Goal: Transaction & Acquisition: Purchase product/service

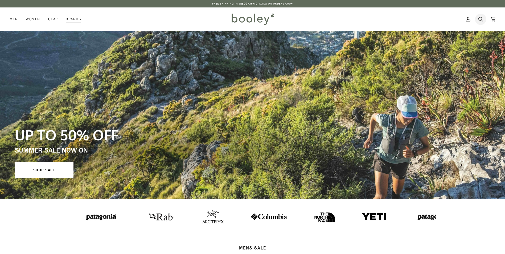
drag, startPoint x: 0, startPoint y: 0, endPoint x: 479, endPoint y: 23, distance: 479.8
click at [479, 23] on icon at bounding box center [480, 19] width 5 height 8
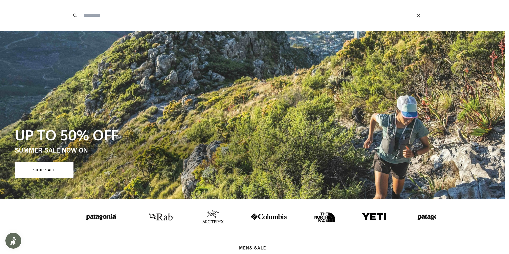
click at [160, 22] on input "Search our store" at bounding box center [240, 15] width 319 height 31
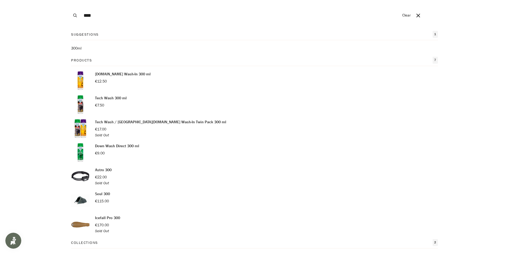
type input "****"
click at [69, 0] on button "Search" at bounding box center [75, 15] width 12 height 31
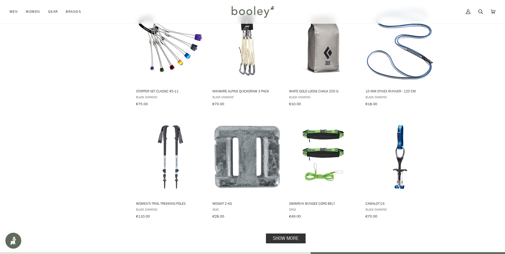
scroll to position [560, 0]
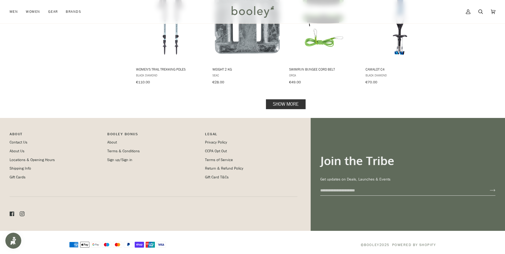
click at [274, 99] on link "Show more" at bounding box center [286, 104] width 40 height 10
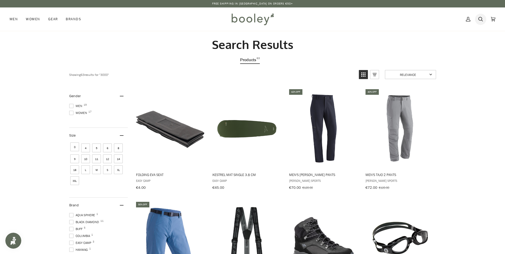
click at [482, 20] on icon at bounding box center [480, 19] width 5 height 8
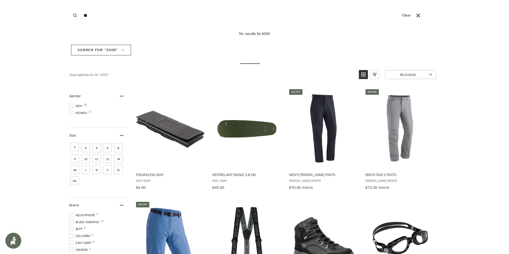
type input "*"
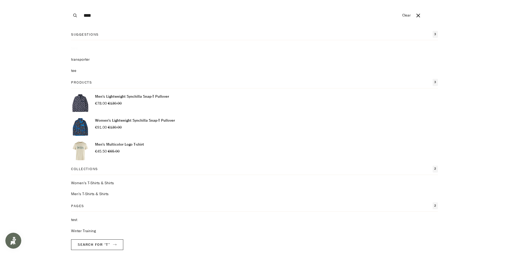
type input "****"
click at [69, 0] on button "Search" at bounding box center [75, 15] width 12 height 31
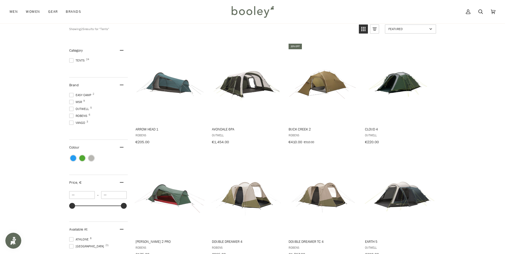
scroll to position [80, 0]
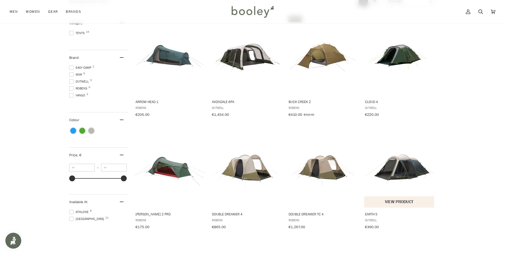
drag, startPoint x: 488, startPoint y: 164, endPoint x: 387, endPoint y: 146, distance: 102.9
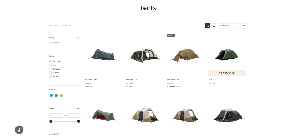
scroll to position [0, 0]
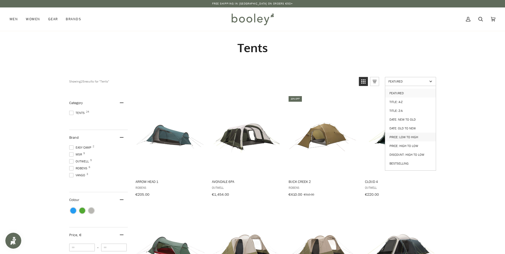
click at [419, 136] on link "Price: Low to High" at bounding box center [410, 137] width 51 height 9
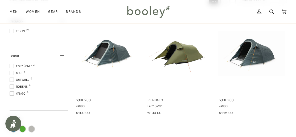
scroll to position [106, 0]
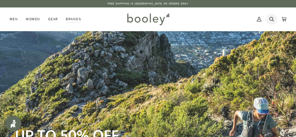
click at [270, 22] on icon at bounding box center [271, 19] width 5 height 8
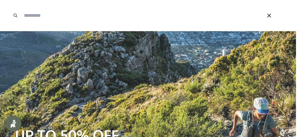
click at [96, 23] on input "Search our store" at bounding box center [135, 15] width 229 height 31
type input "****"
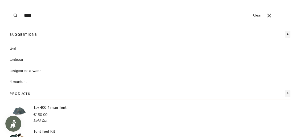
click at [19, 59] on span "gear" at bounding box center [19, 59] width 7 height 5
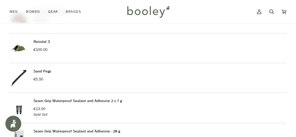
scroll to position [239, 0]
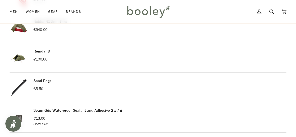
click at [43, 50] on link "Reindal 3" at bounding box center [42, 51] width 16 height 5
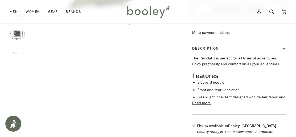
scroll to position [133, 0]
click at [208, 105] on button "Read more" at bounding box center [201, 103] width 19 height 6
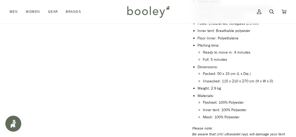
scroll to position [346, 0]
